Goal: Task Accomplishment & Management: Manage account settings

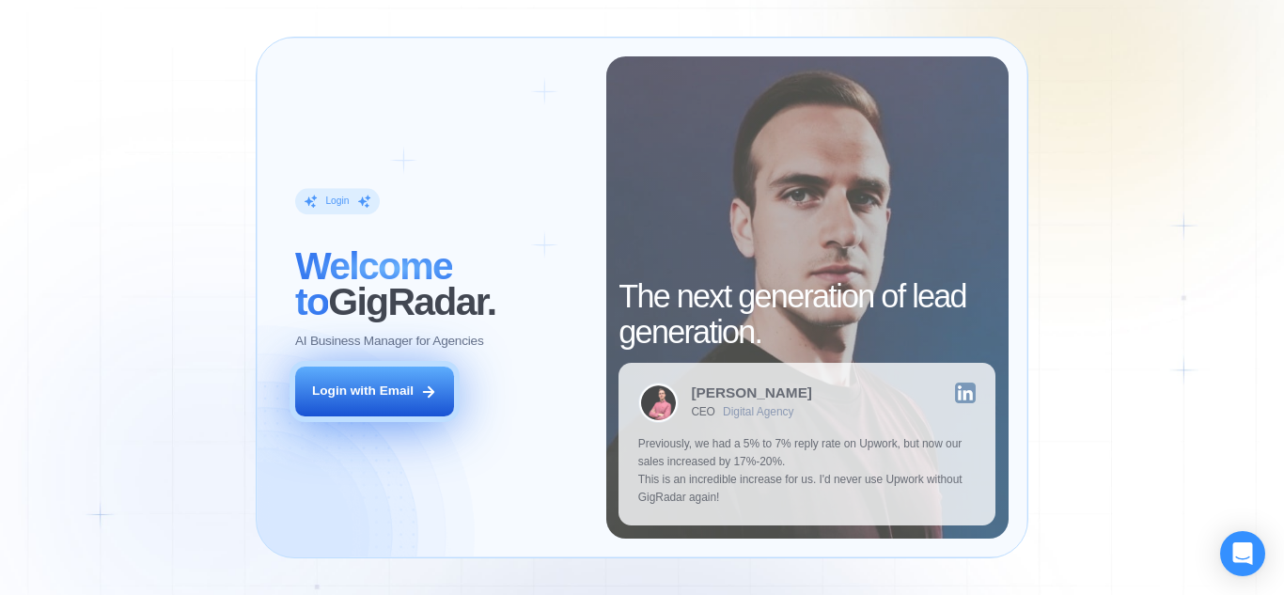
click at [391, 406] on button "Login with Email" at bounding box center [374, 392] width 159 height 50
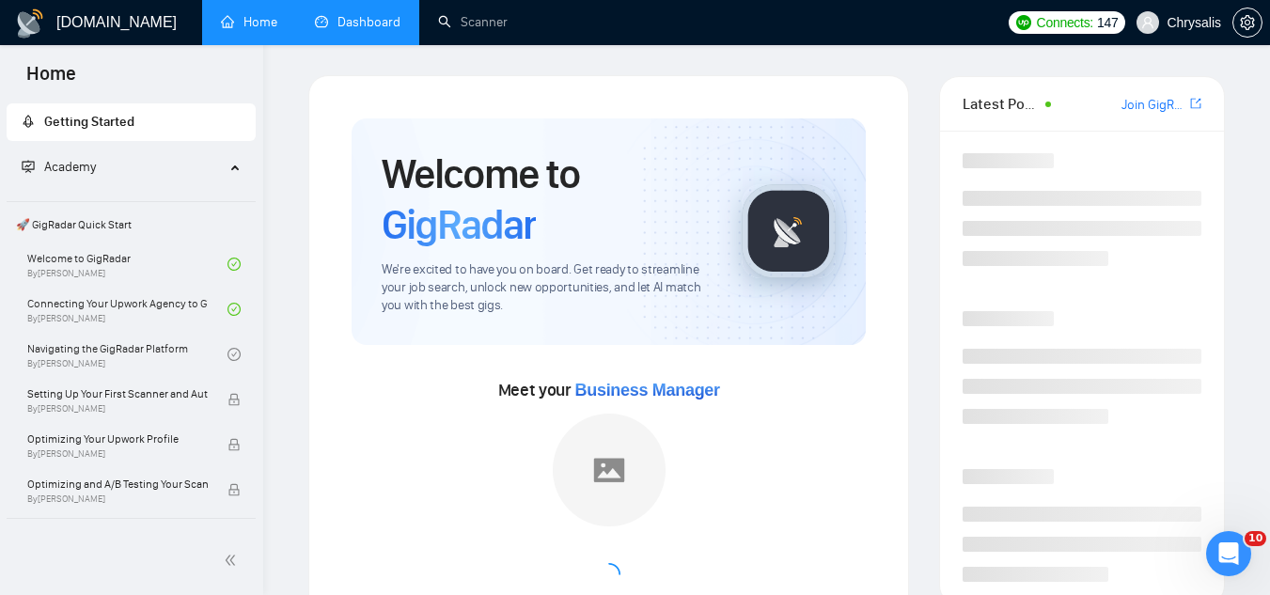
click at [368, 27] on link "Dashboard" at bounding box center [358, 22] width 86 height 16
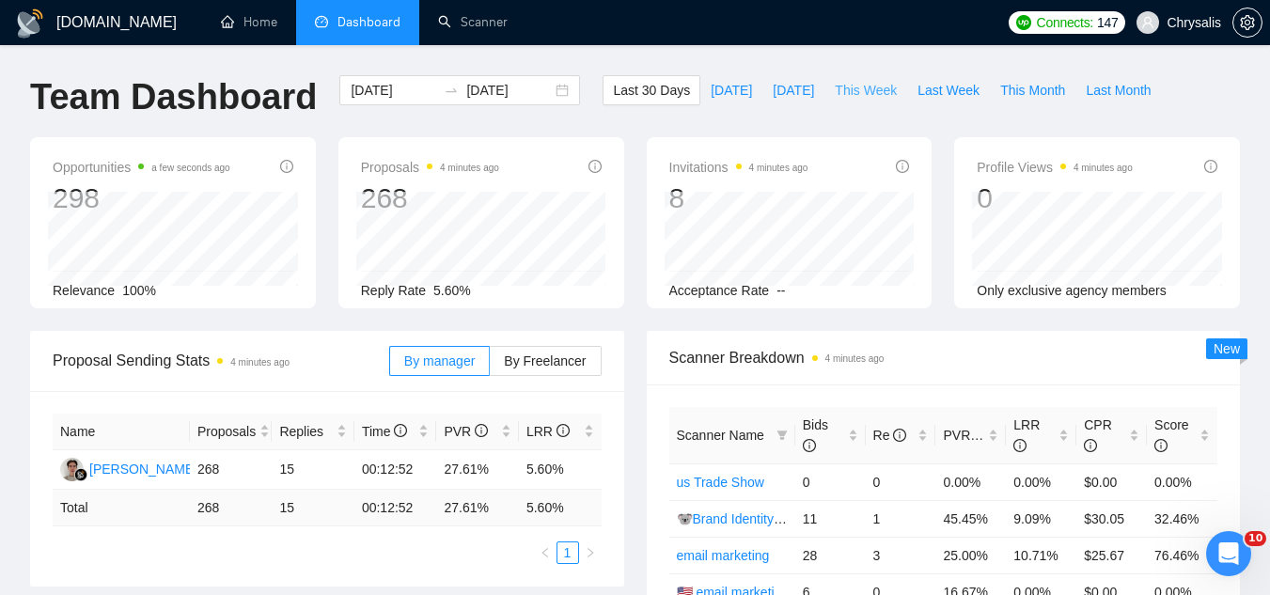
click at [855, 92] on span "This Week" at bounding box center [866, 90] width 62 height 21
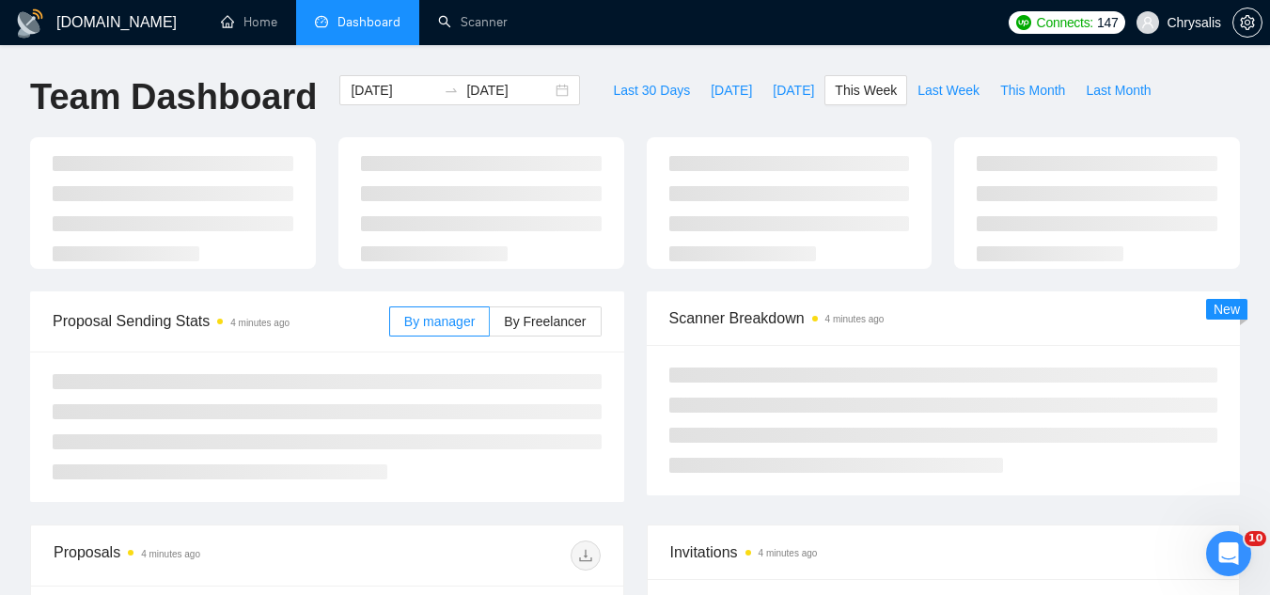
type input "[DATE]"
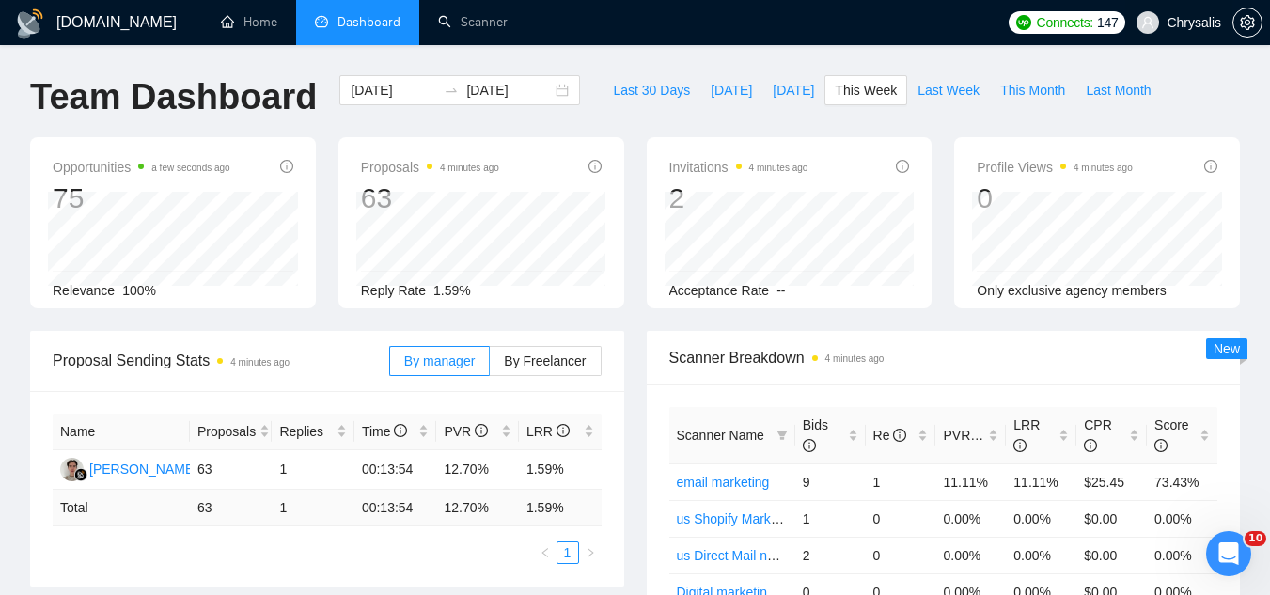
click at [1190, 23] on span "Chrysalis" at bounding box center [1193, 23] width 55 height 0
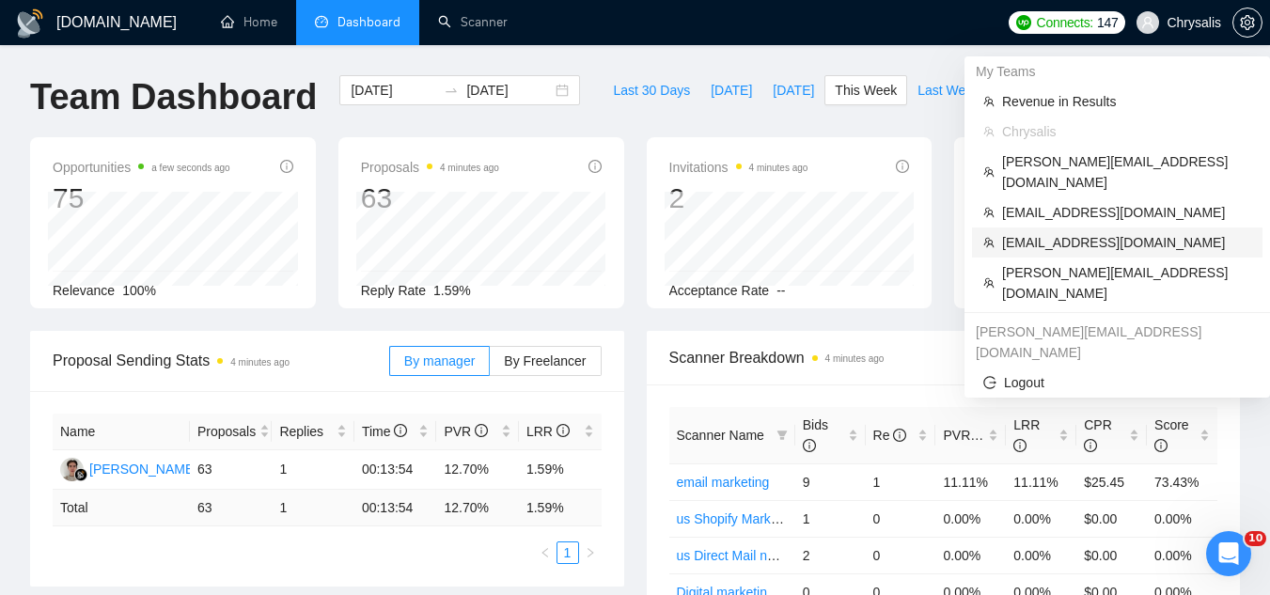
click at [1117, 232] on span "[EMAIL_ADDRESS][DOMAIN_NAME]" at bounding box center [1126, 242] width 249 height 21
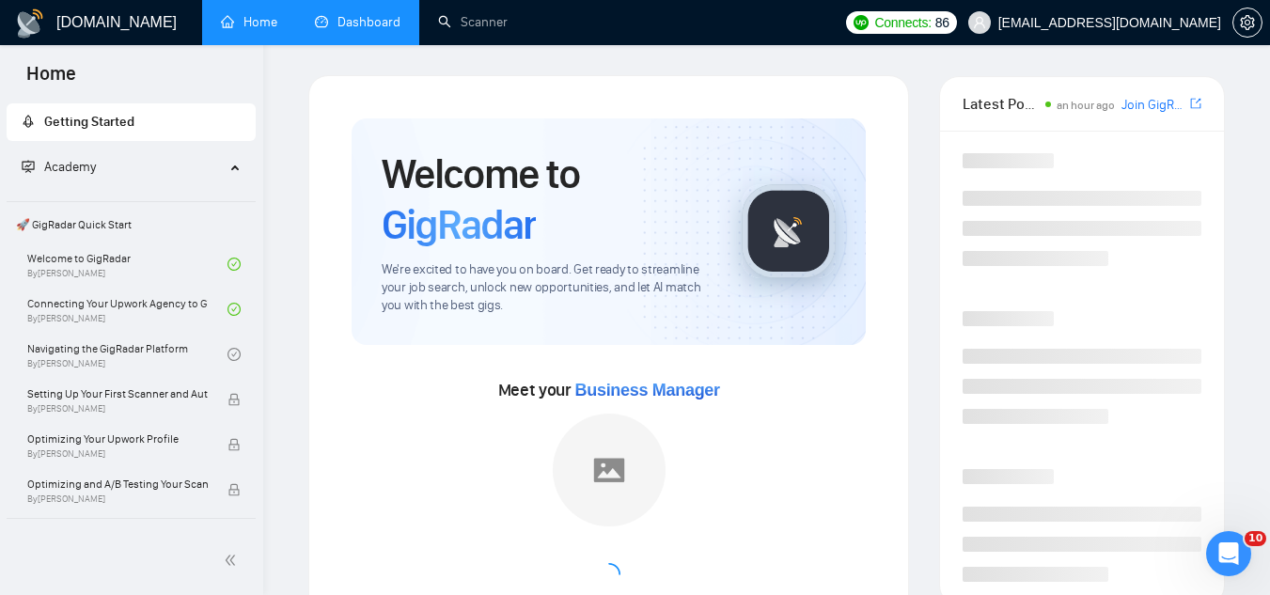
click at [366, 30] on link "Dashboard" at bounding box center [358, 22] width 86 height 16
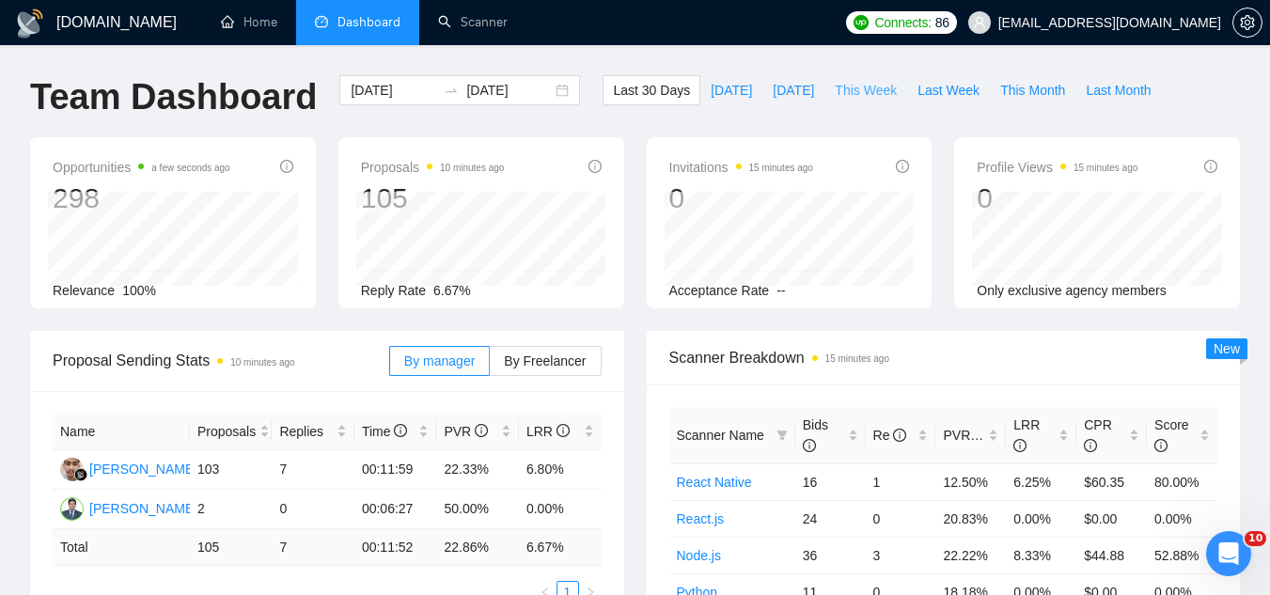
click at [845, 91] on span "This Week" at bounding box center [866, 90] width 62 height 21
type input "[DATE]"
